Goal: Task Accomplishment & Management: Manage account settings

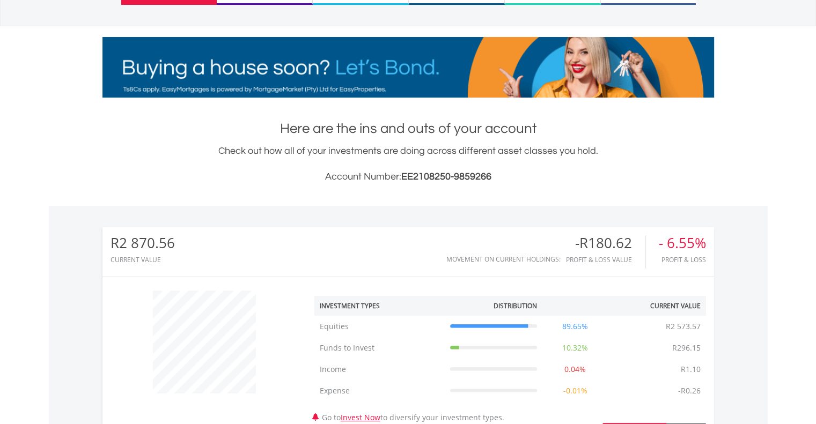
scroll to position [151, 0]
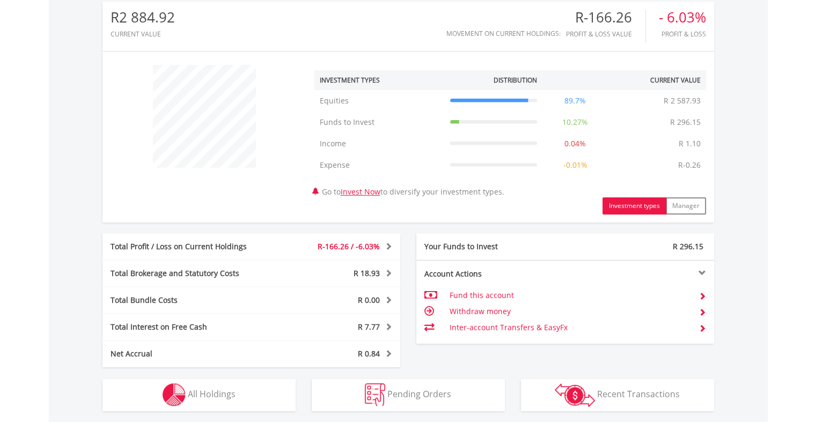
scroll to position [376, 0]
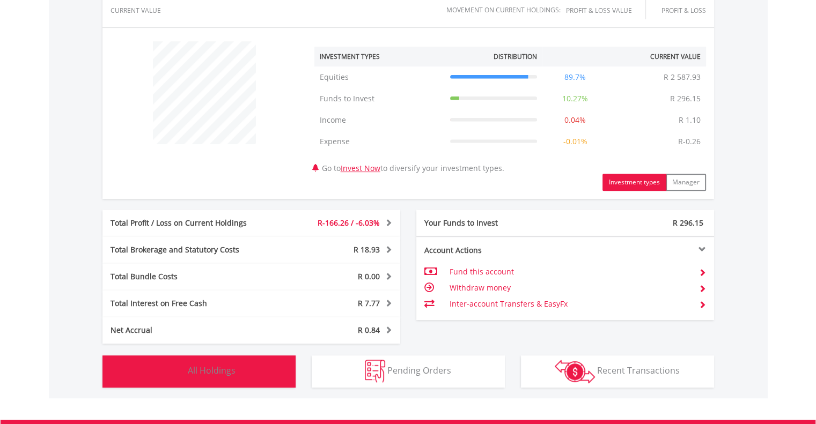
click at [247, 380] on button "Holdings All Holdings" at bounding box center [198, 372] width 193 height 32
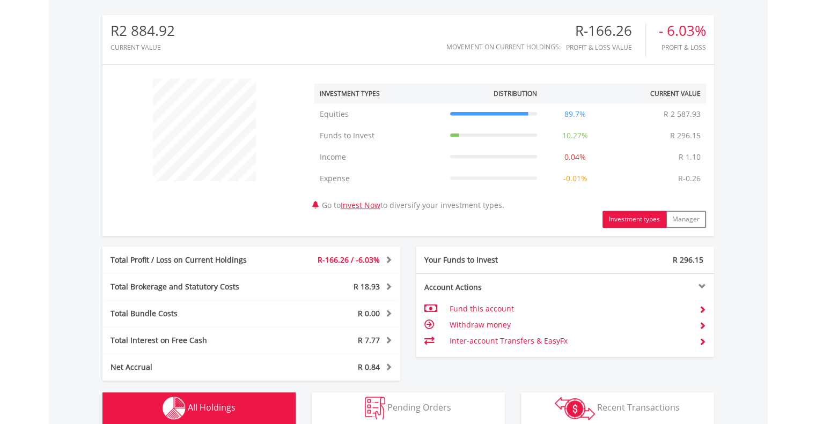
scroll to position [204, 0]
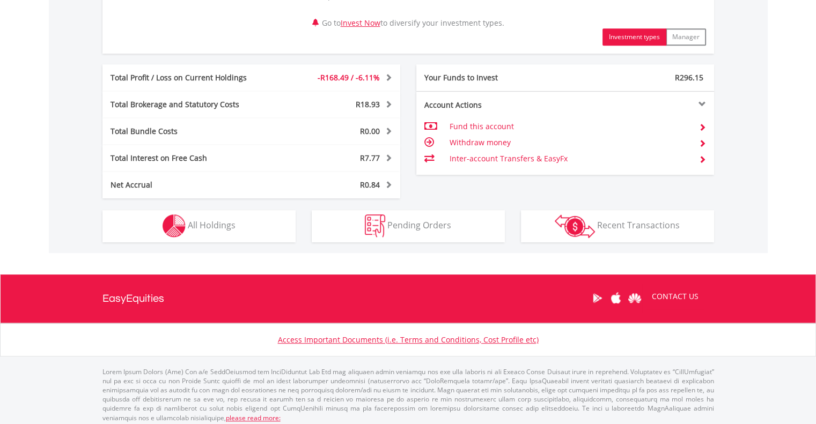
scroll to position [525, 0]
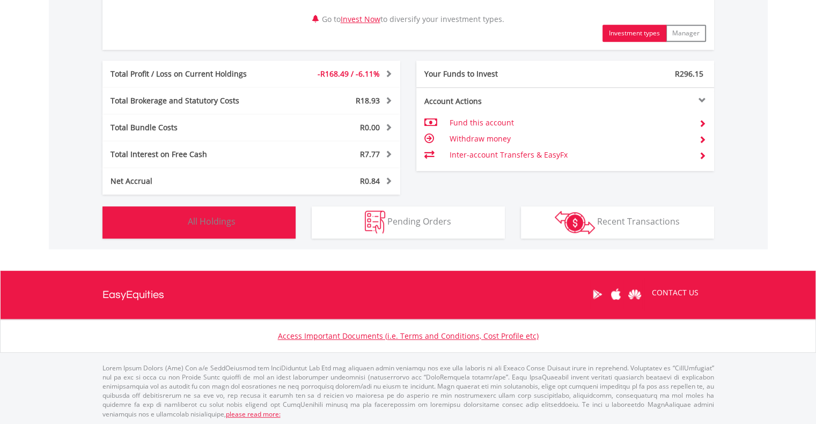
click at [244, 231] on button "Holdings All Holdings" at bounding box center [198, 223] width 193 height 32
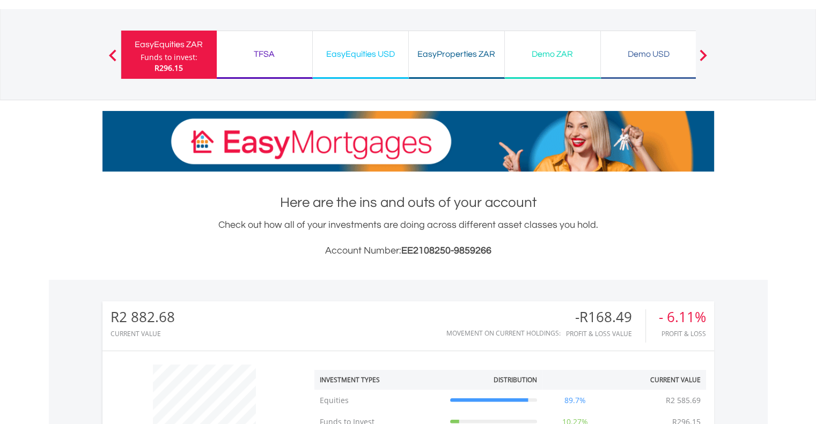
scroll to position [0, 0]
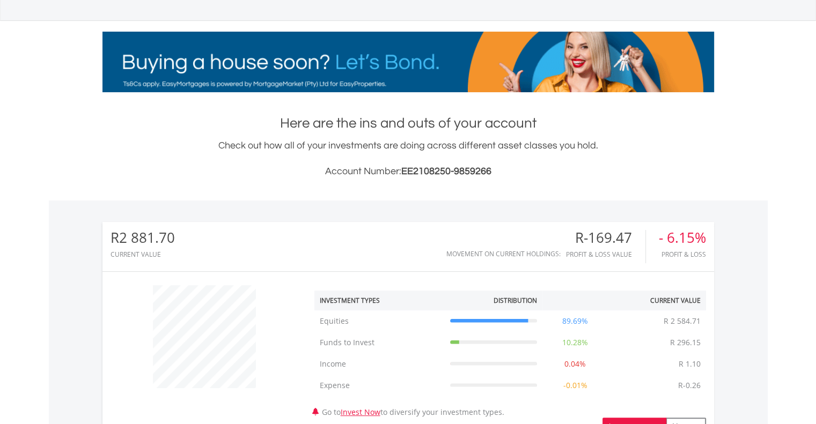
scroll to position [429, 0]
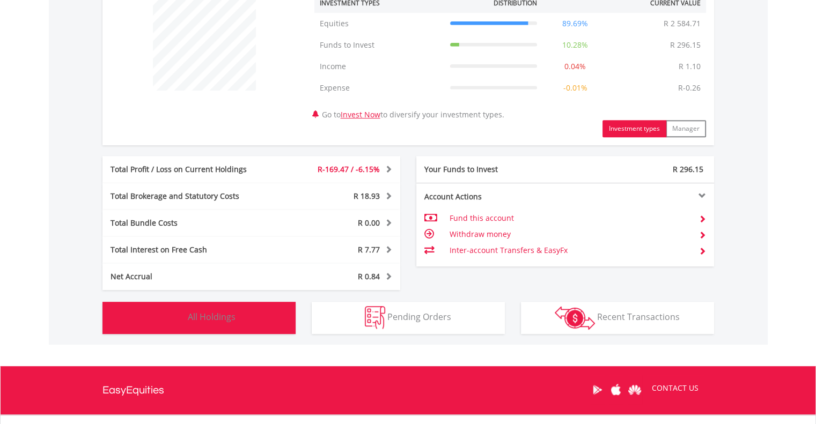
click at [200, 321] on span "All Holdings" at bounding box center [212, 317] width 48 height 12
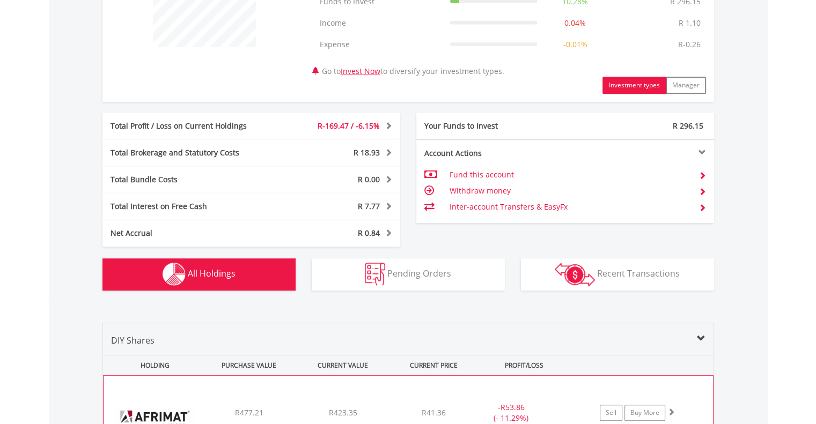
scroll to position [258, 0]
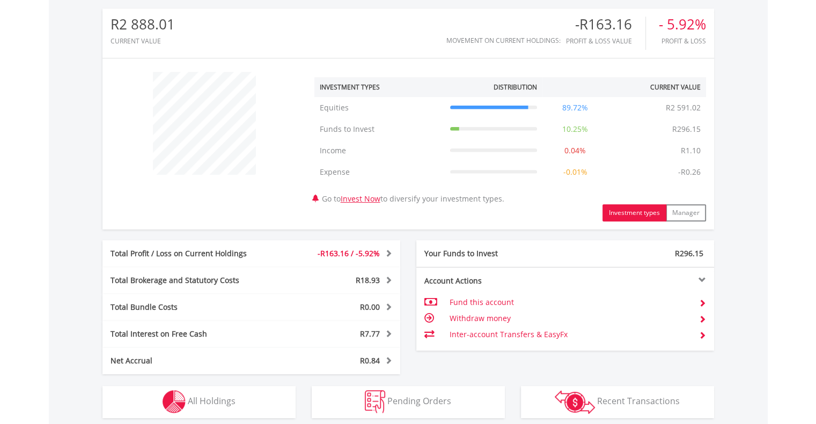
scroll to position [525, 0]
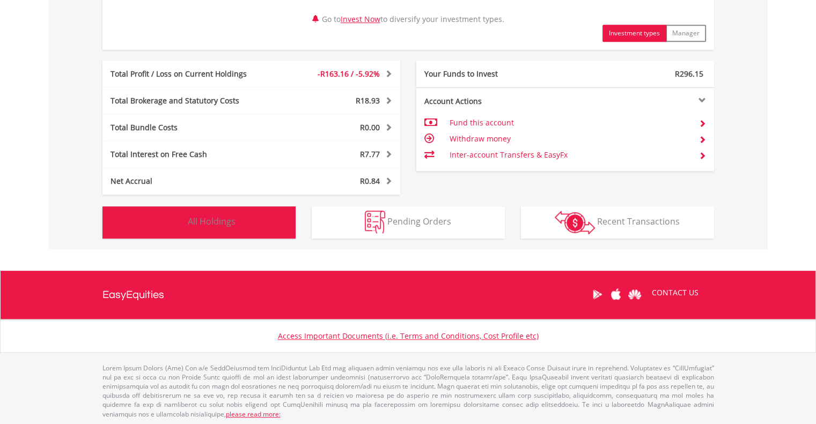
click at [230, 222] on span "All Holdings" at bounding box center [212, 222] width 48 height 12
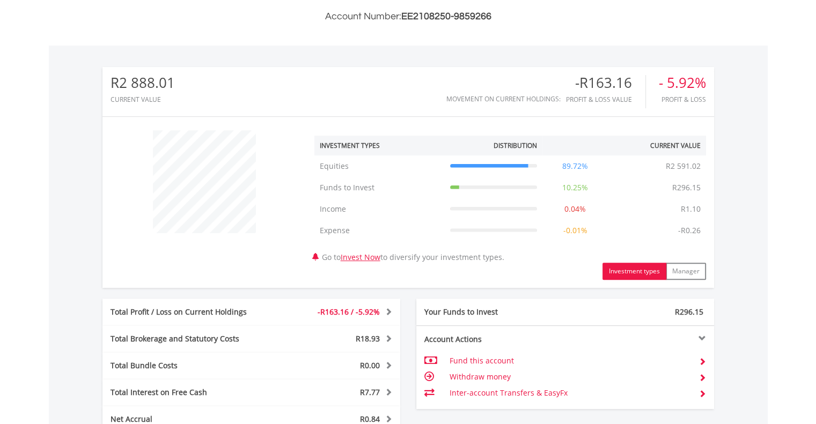
scroll to position [277, 0]
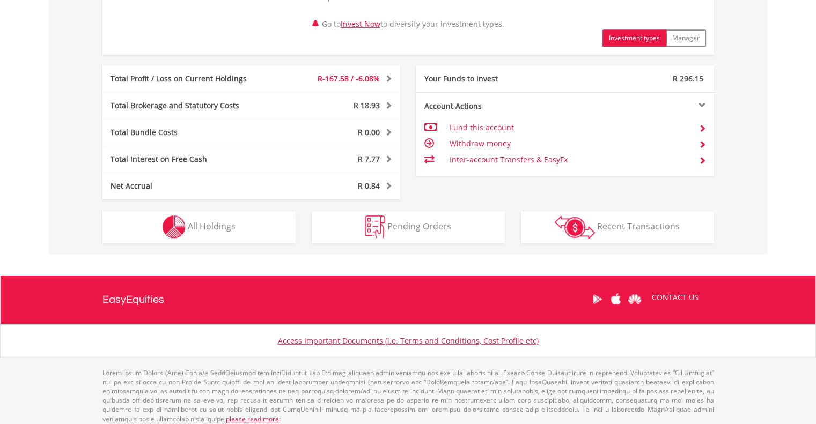
scroll to position [525, 0]
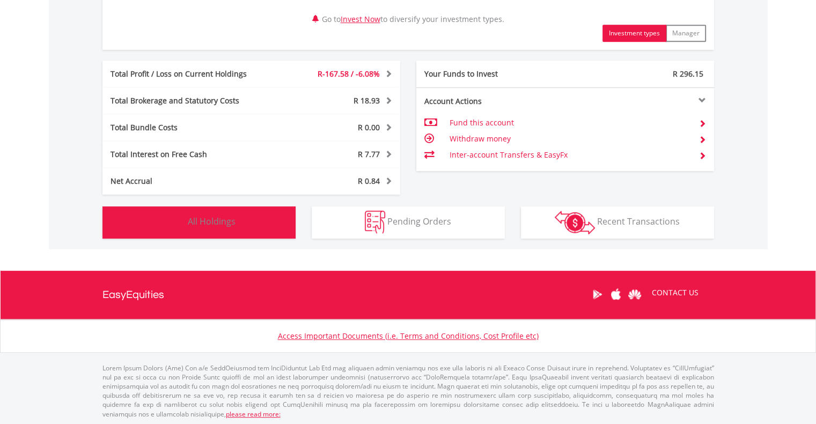
click at [172, 227] on img "button" at bounding box center [174, 222] width 23 height 23
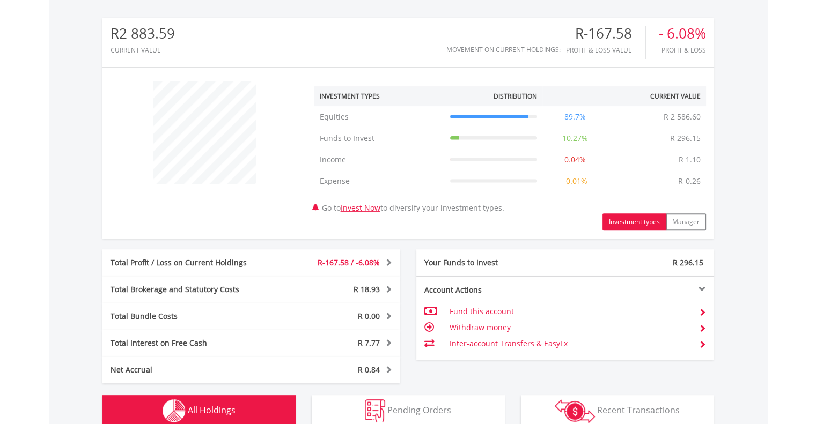
scroll to position [312, 0]
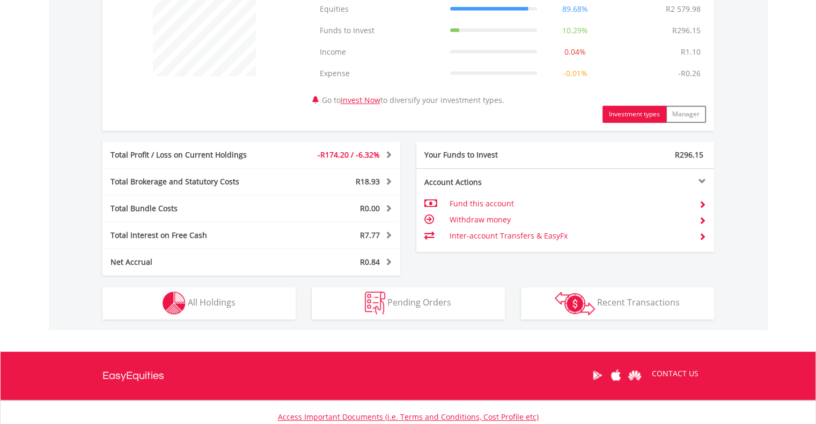
scroll to position [483, 0]
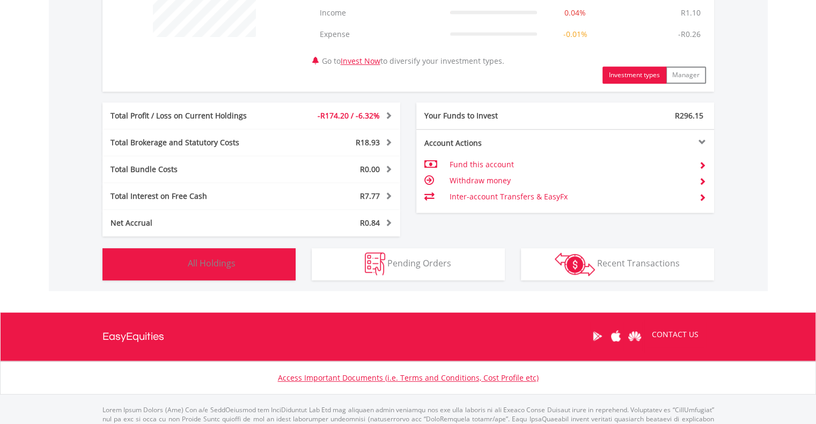
click at [173, 261] on img "button" at bounding box center [174, 264] width 23 height 23
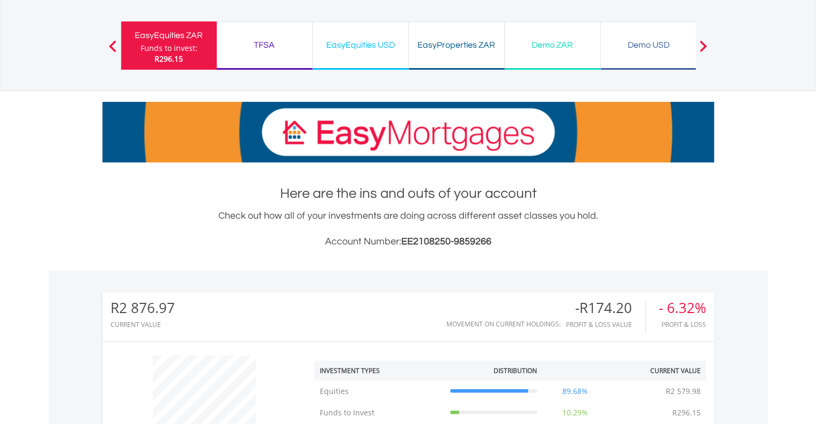
scroll to position [0, 0]
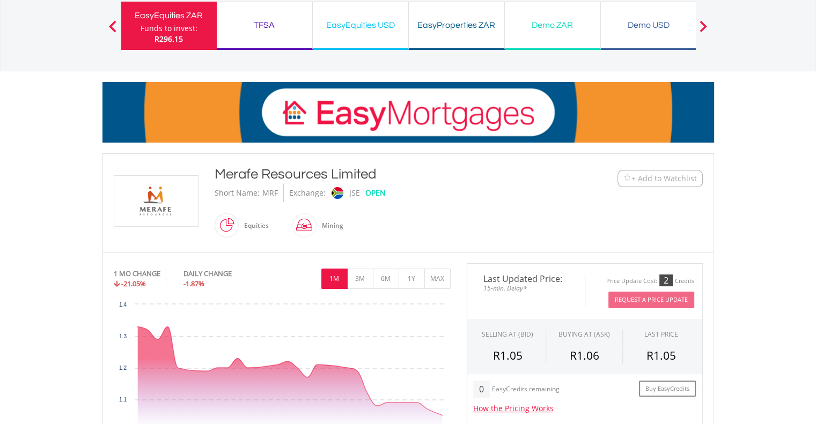
scroll to position [107, 0]
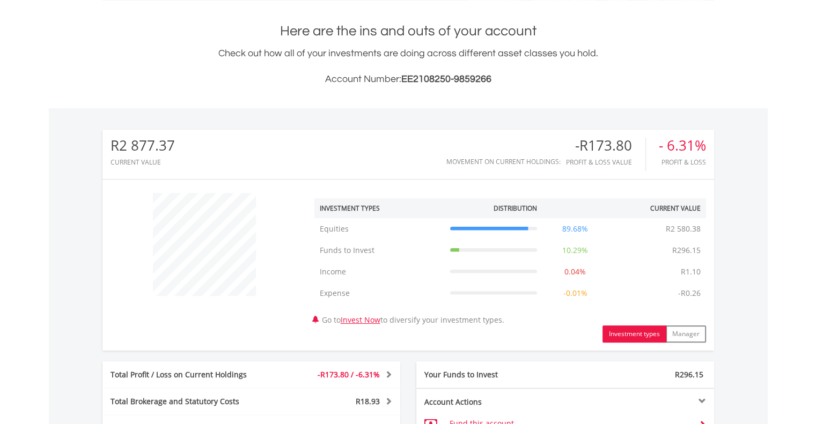
scroll to position [376, 0]
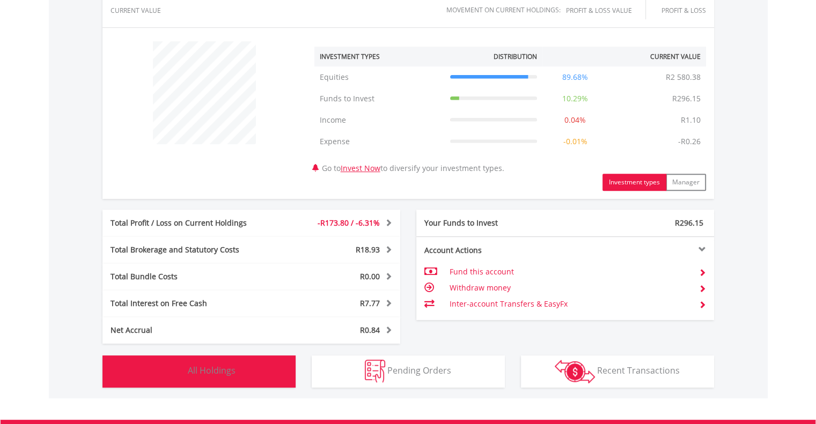
click at [208, 376] on span "All Holdings" at bounding box center [212, 371] width 48 height 12
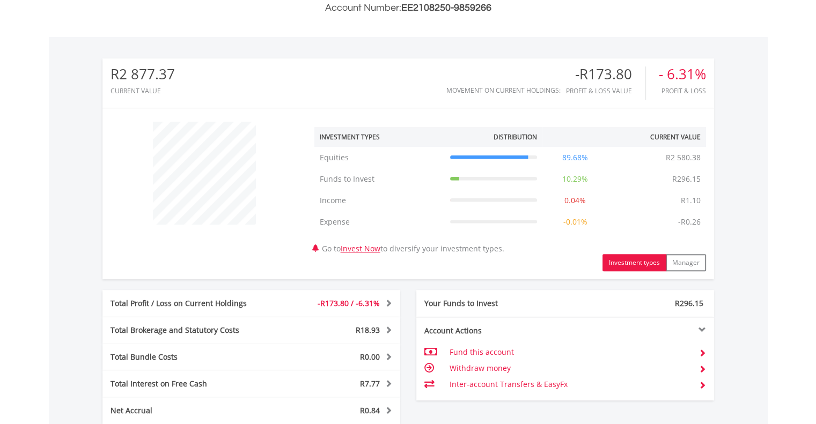
scroll to position [419, 0]
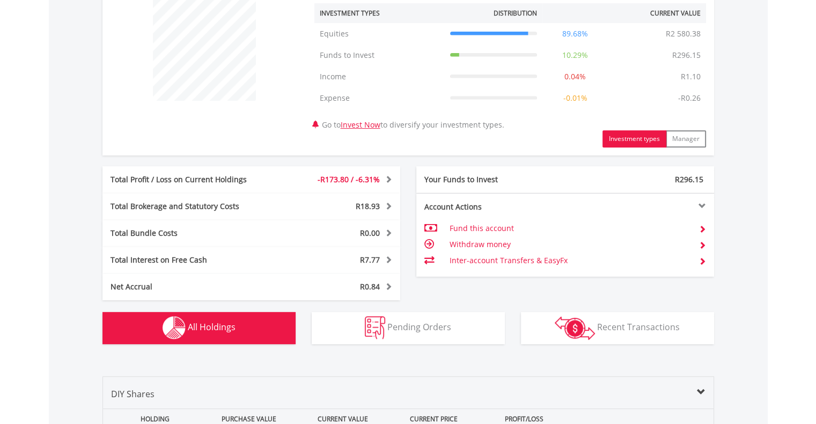
click at [493, 246] on td "Withdraw money" at bounding box center [569, 245] width 241 height 16
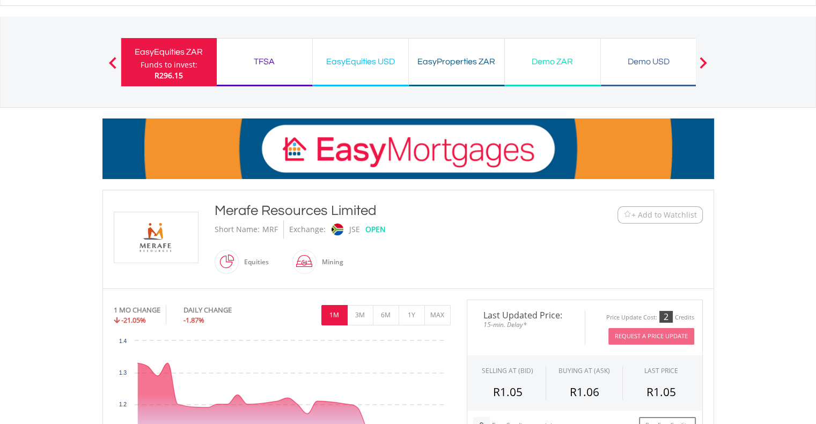
scroll to position [107, 0]
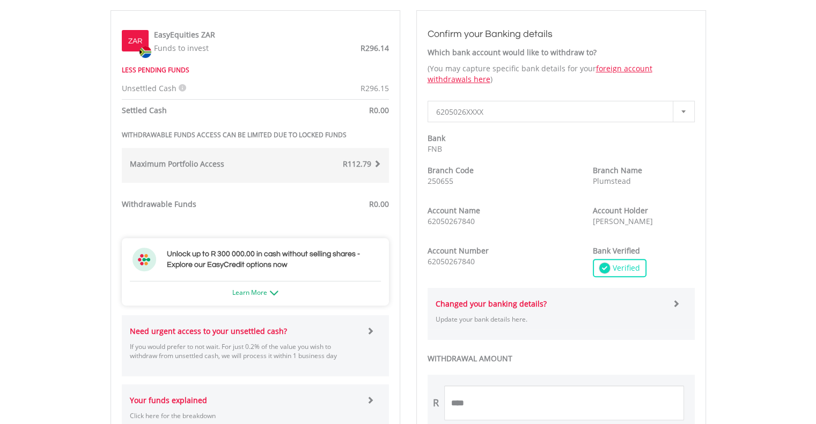
scroll to position [322, 0]
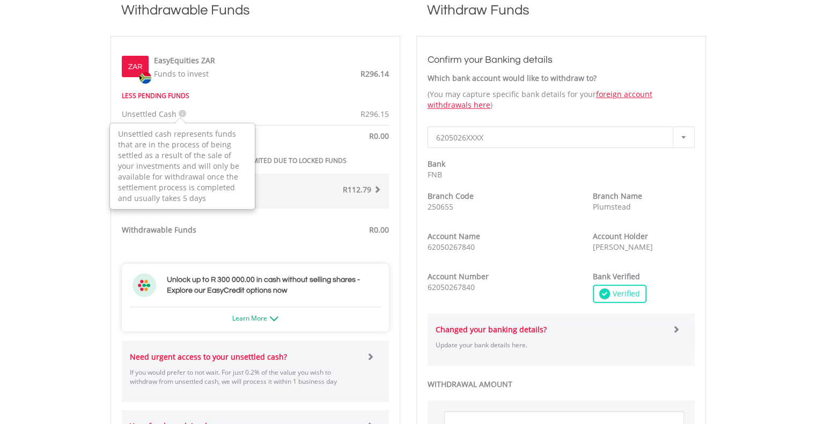
click at [179, 113] on icon at bounding box center [183, 114] width 8 height 8
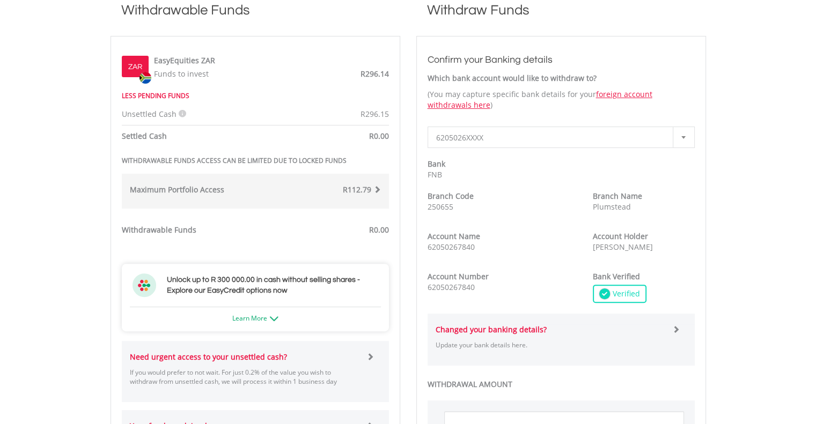
click at [90, 169] on body "My Investments Invest Now New Listings Sell My Recurring Investments Pending Or…" at bounding box center [408, 256] width 816 height 1157
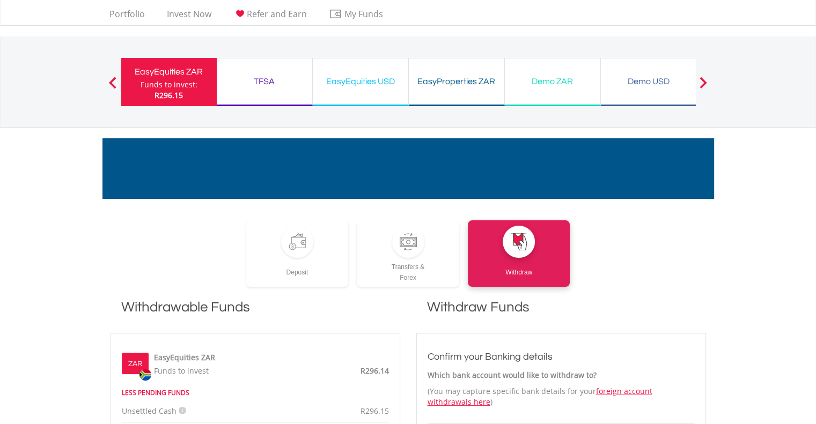
scroll to position [0, 0]
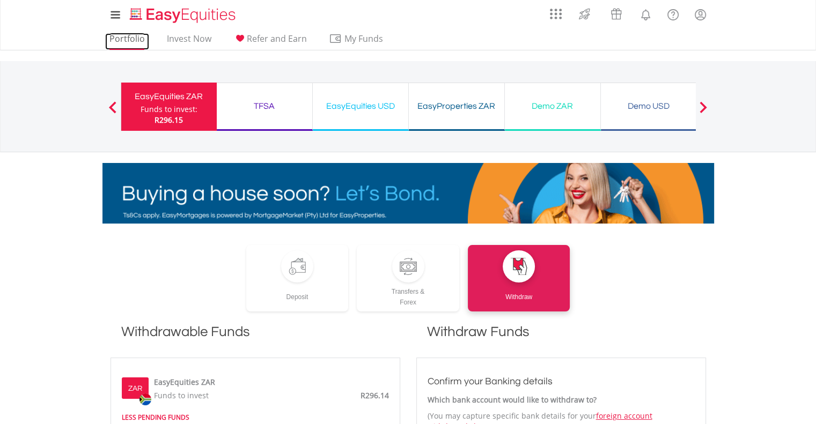
click at [128, 40] on link "Portfolio" at bounding box center [127, 41] width 44 height 17
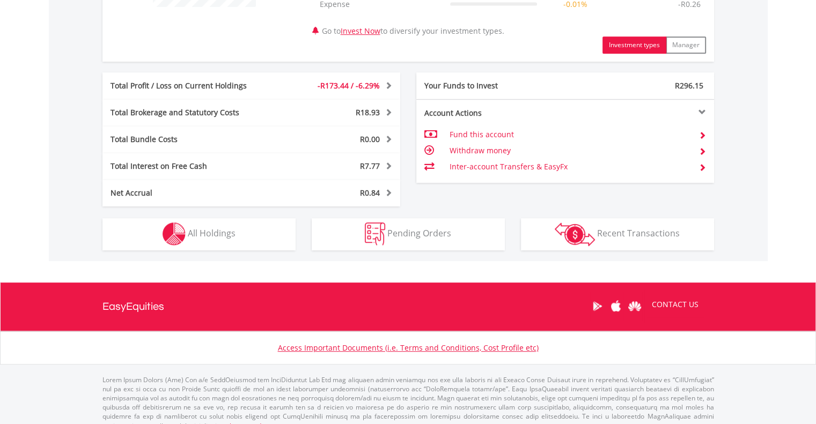
scroll to position [525, 0]
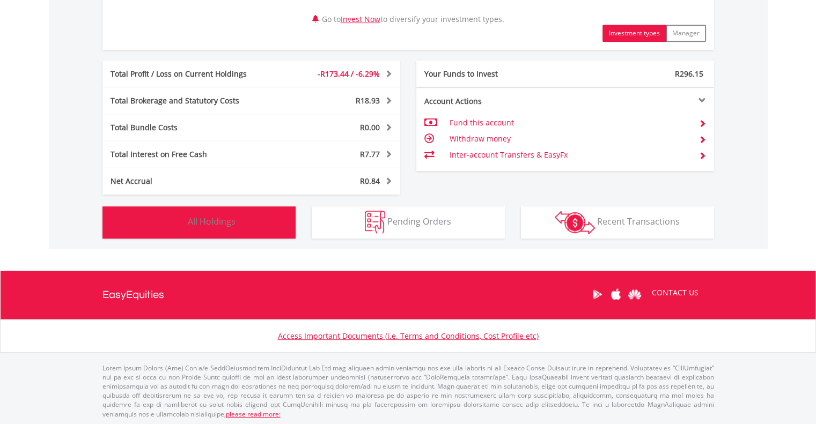
click at [195, 229] on button "Holdings All Holdings" at bounding box center [198, 223] width 193 height 32
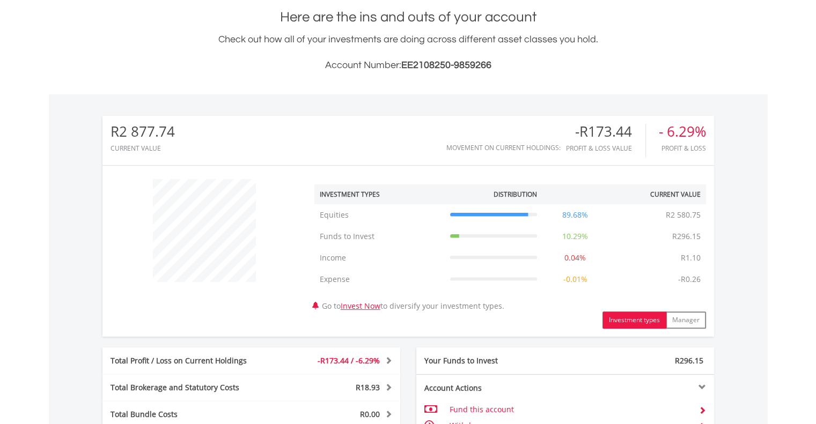
scroll to position [220, 0]
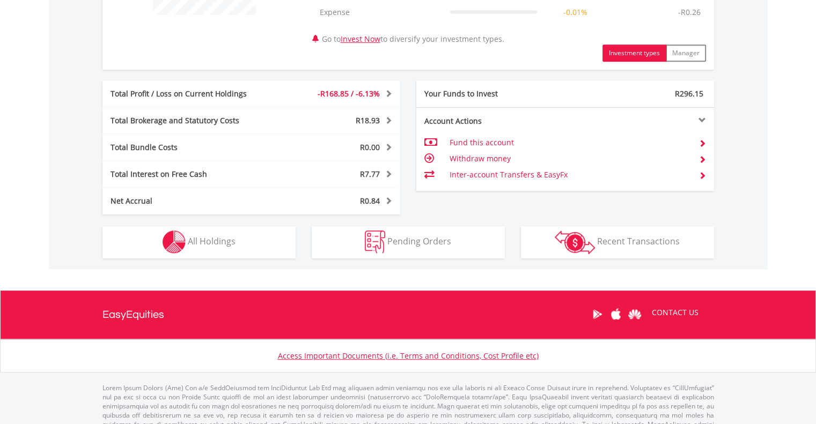
scroll to position [525, 0]
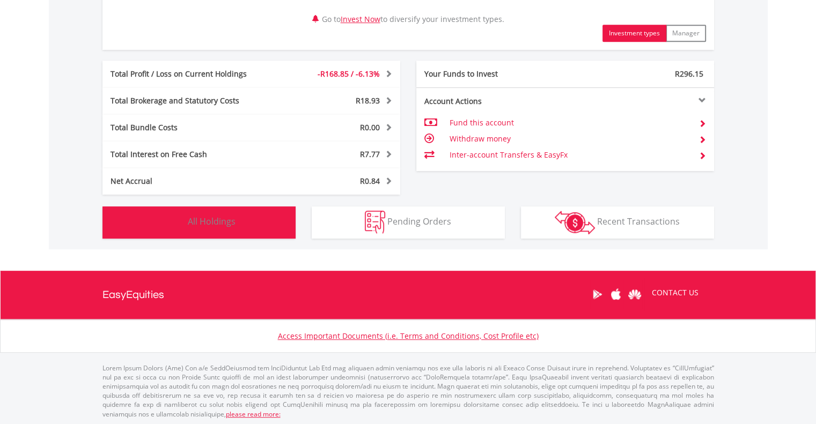
click at [232, 230] on button "Holdings All Holdings" at bounding box center [198, 223] width 193 height 32
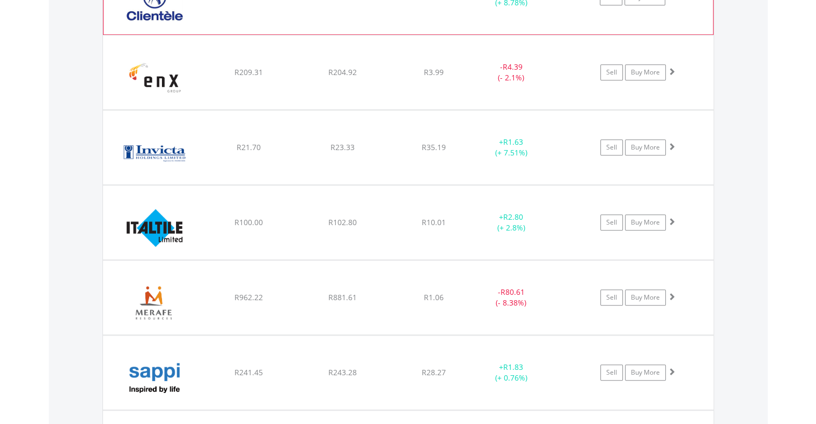
scroll to position [848, 0]
